Goal: Find specific page/section: Find specific page/section

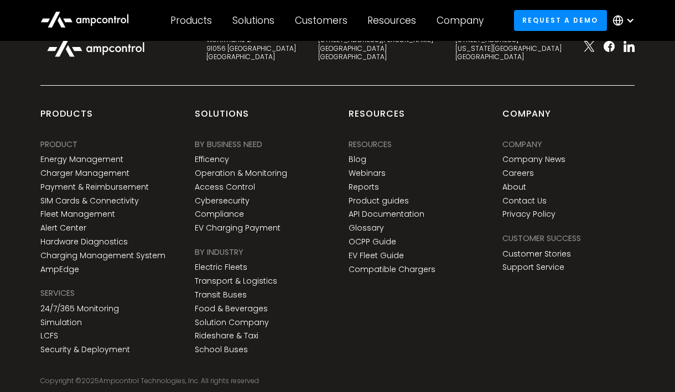
scroll to position [4179, 0]
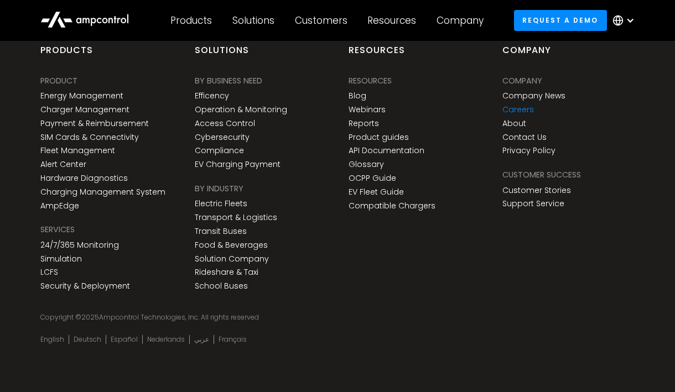
click at [523, 108] on link "Careers" at bounding box center [518, 109] width 32 height 9
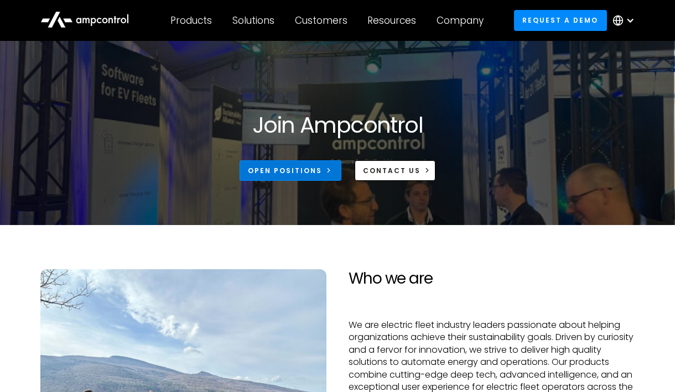
click at [312, 166] on div "Open Positions" at bounding box center [285, 171] width 74 height 10
